Goal: Task Accomplishment & Management: Manage account settings

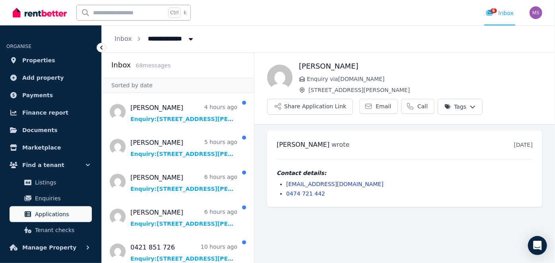
click at [72, 214] on span "Applications" at bounding box center [62, 215] width 54 height 10
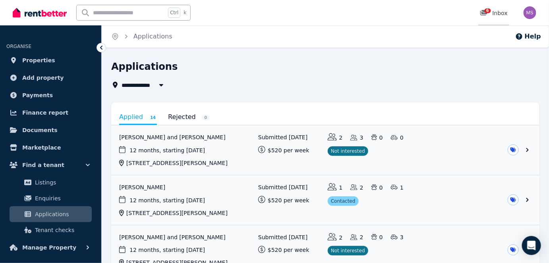
click at [490, 15] on div "6" at bounding box center [486, 13] width 13 height 8
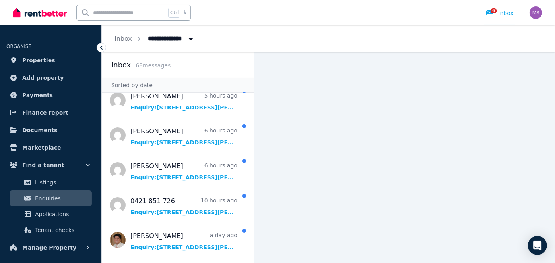
scroll to position [85, 0]
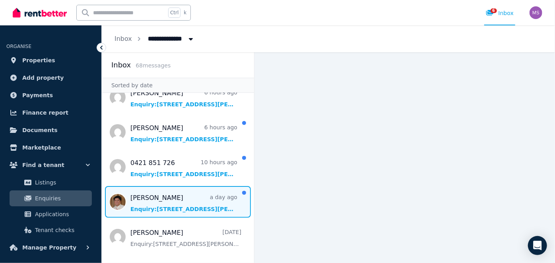
click at [184, 200] on span "Message list" at bounding box center [178, 202] width 152 height 32
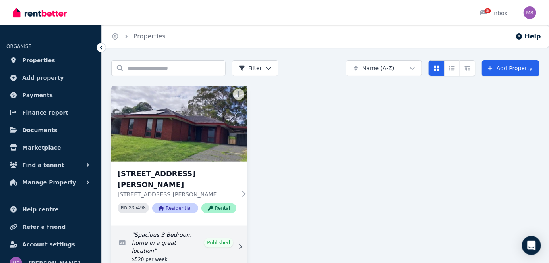
click at [226, 227] on link "Edit listing: Spacious 3 Bedroom home in a great location" at bounding box center [179, 247] width 136 height 41
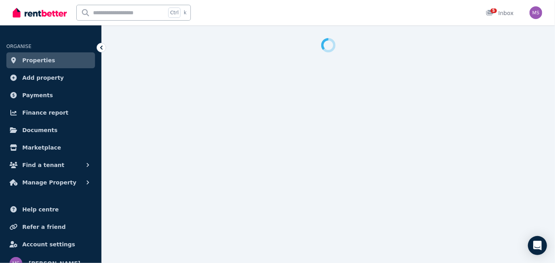
select select "**********"
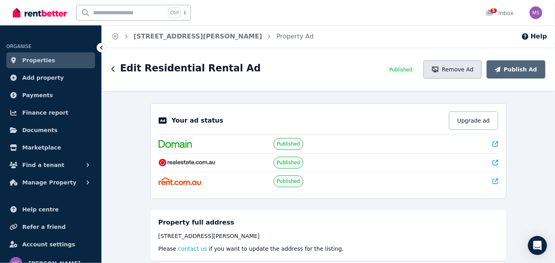
click at [471, 67] on button "Remove Ad" at bounding box center [452, 69] width 58 height 18
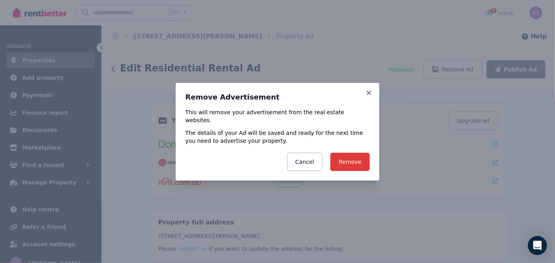
click at [358, 157] on button "Remove" at bounding box center [349, 162] width 39 height 18
